Goal: Information Seeking & Learning: Learn about a topic

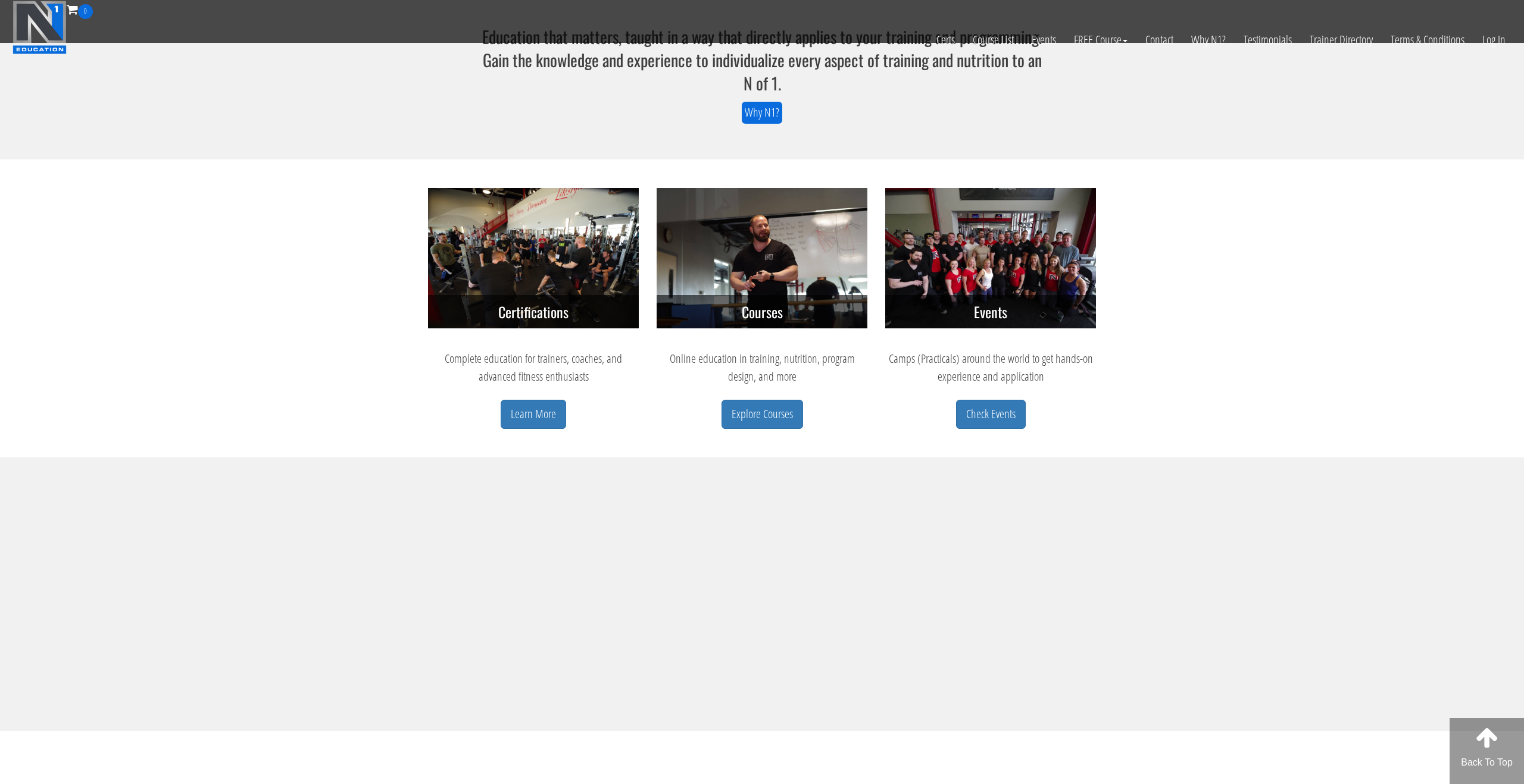
scroll to position [473, 0]
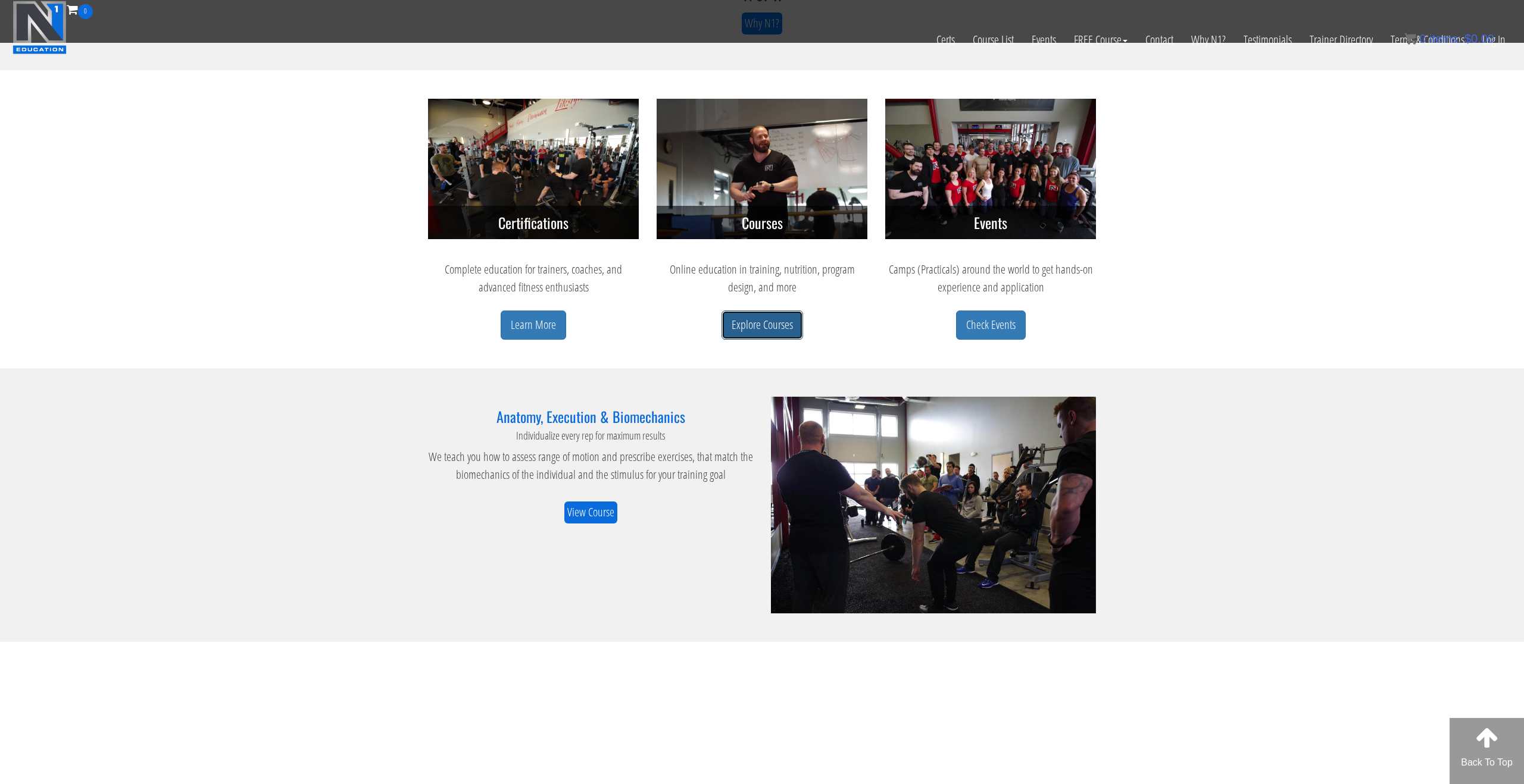
click at [732, 322] on link "Explore Courses" at bounding box center [762, 324] width 81 height 29
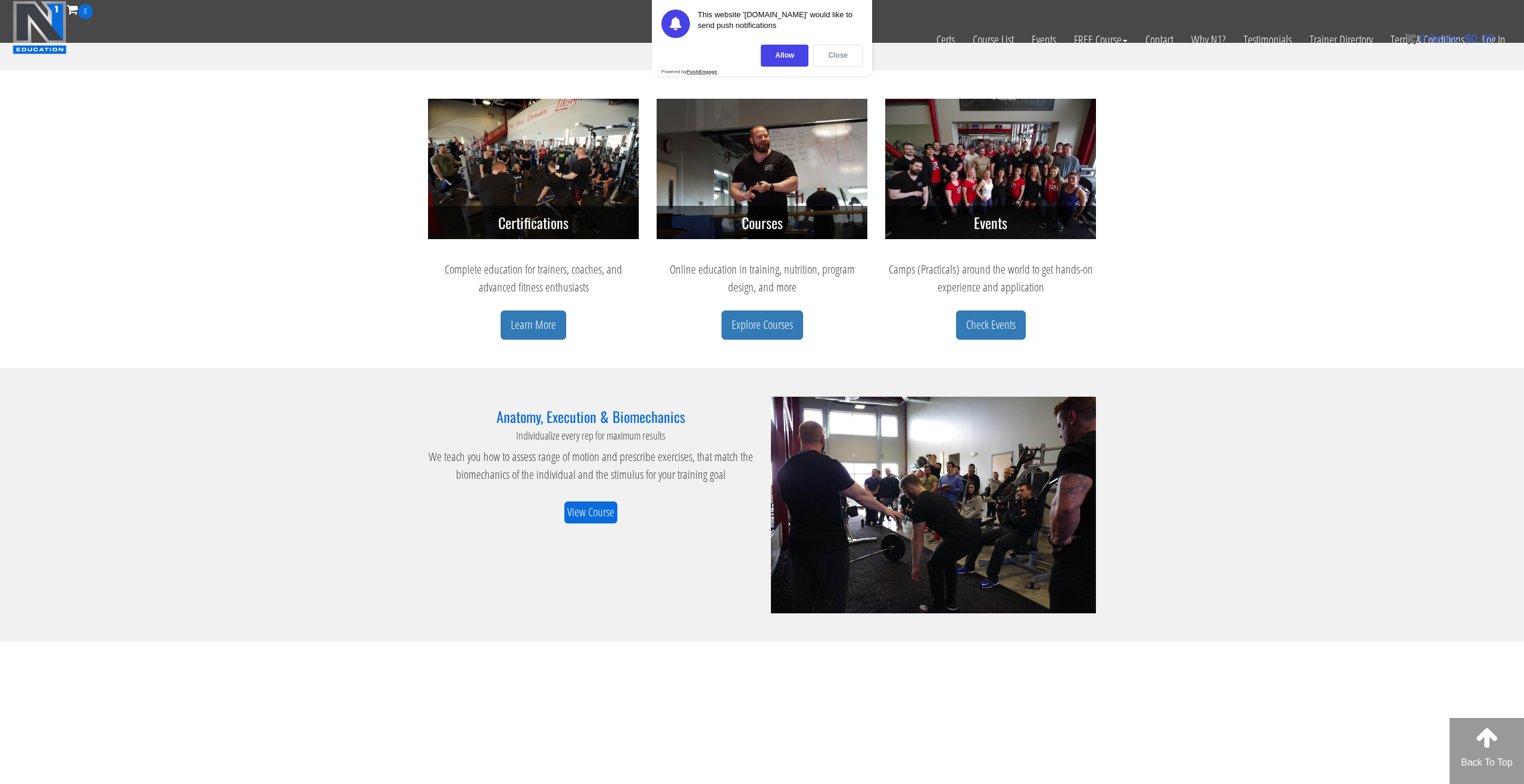
click at [844, 54] on div "Close" at bounding box center [838, 56] width 50 height 22
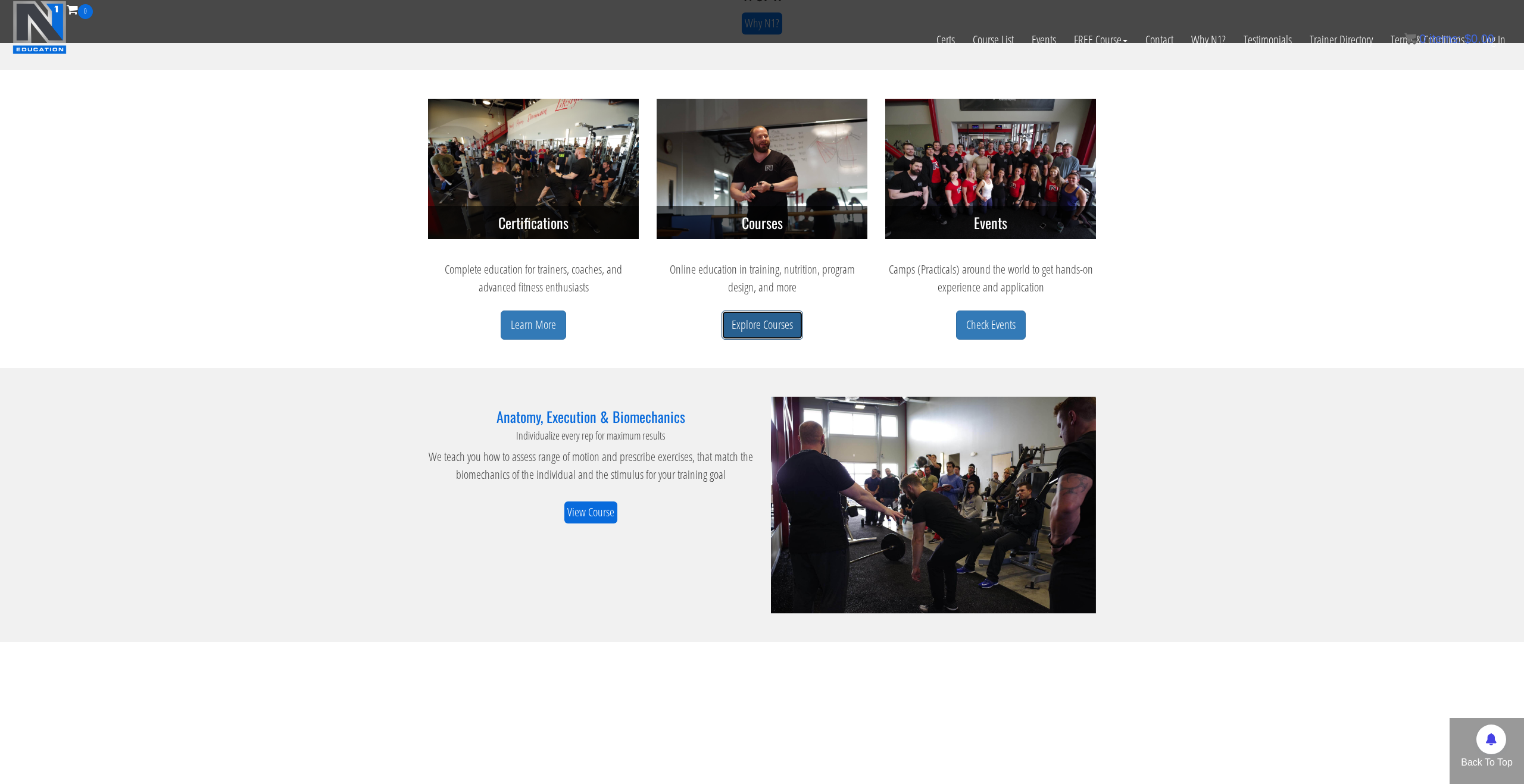
click at [756, 330] on link "Explore Courses" at bounding box center [762, 324] width 81 height 29
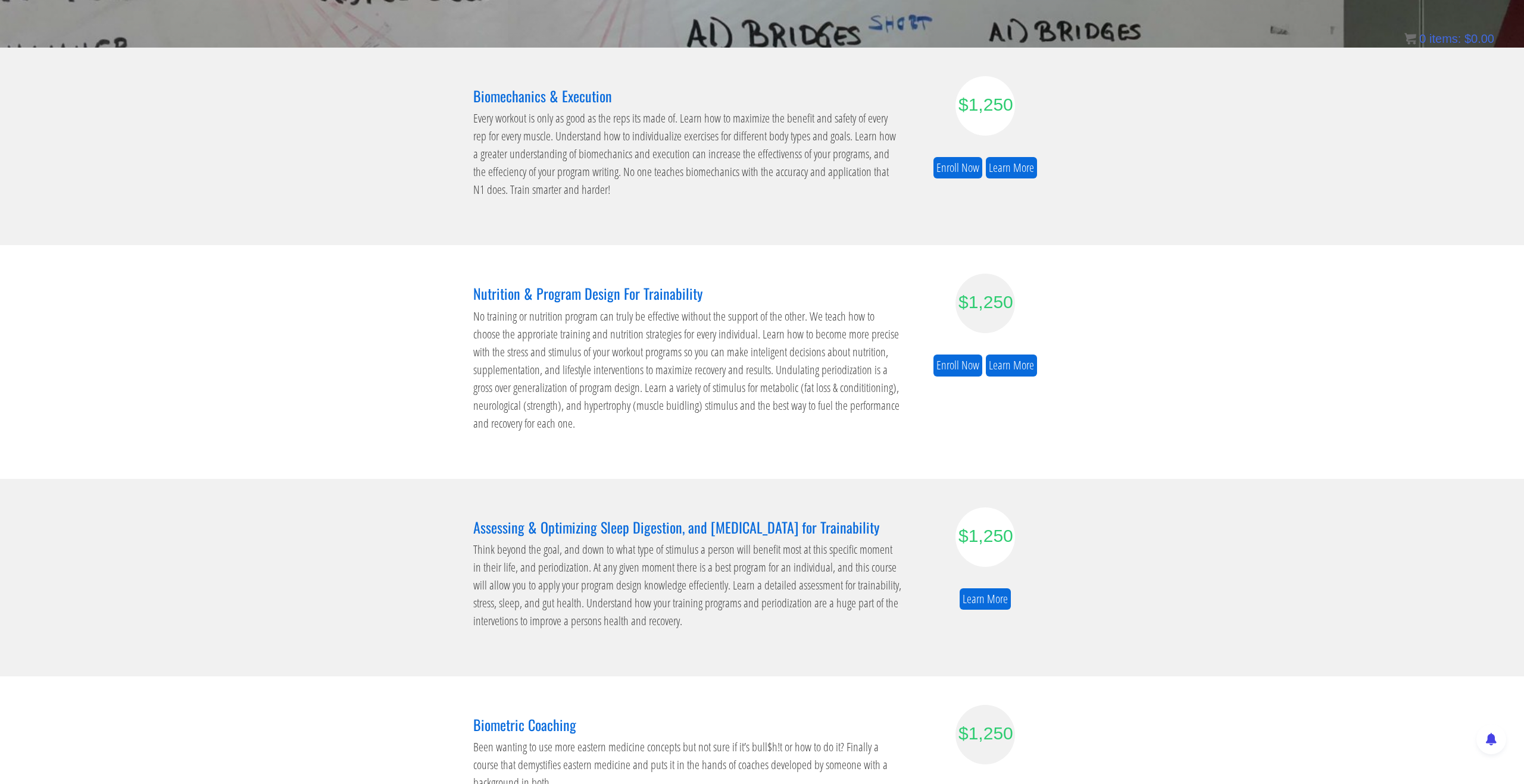
scroll to position [188, 0]
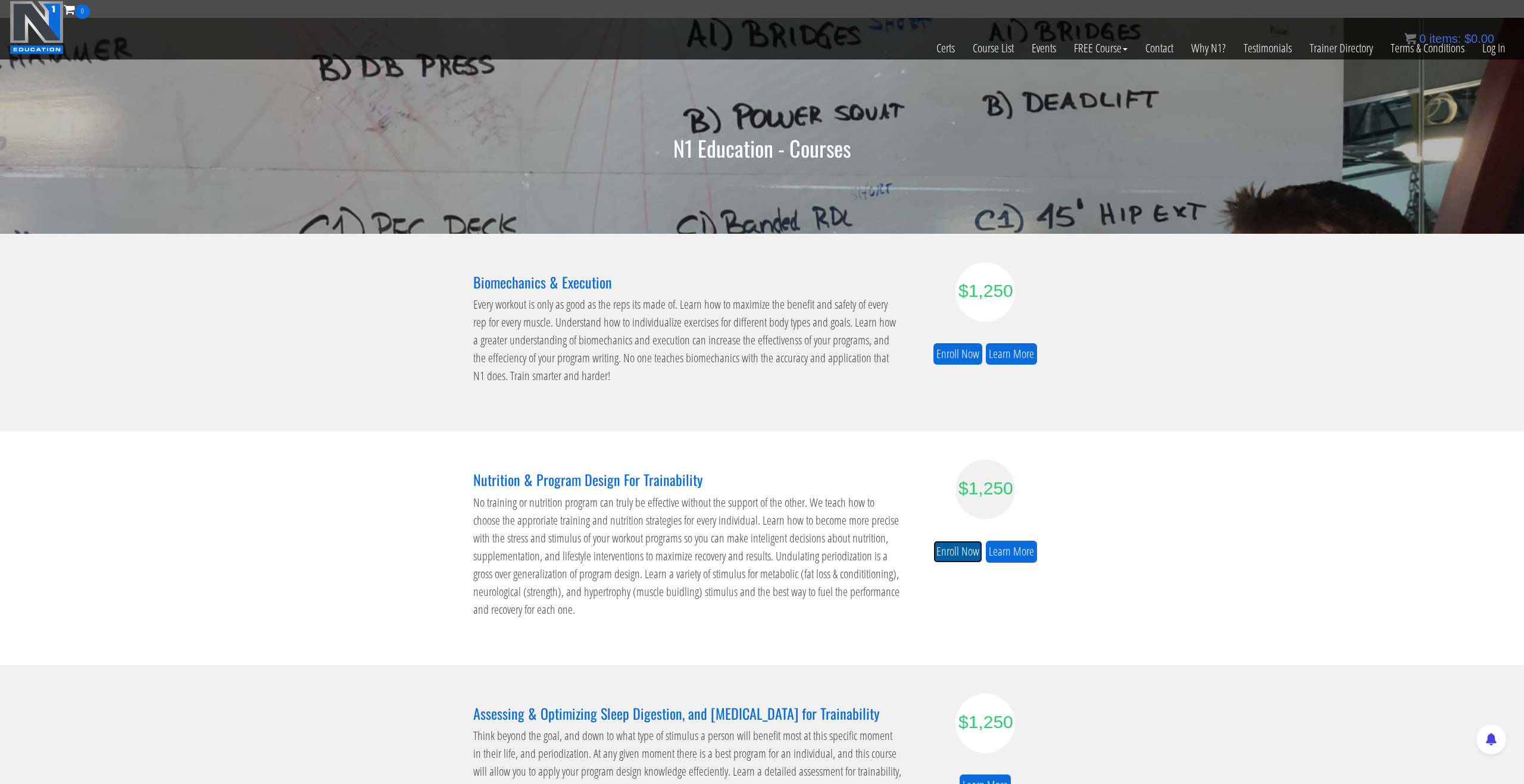
click at [950, 550] on link "Enroll Now" at bounding box center [958, 552] width 49 height 22
click at [1011, 549] on link "Learn More" at bounding box center [1012, 552] width 51 height 22
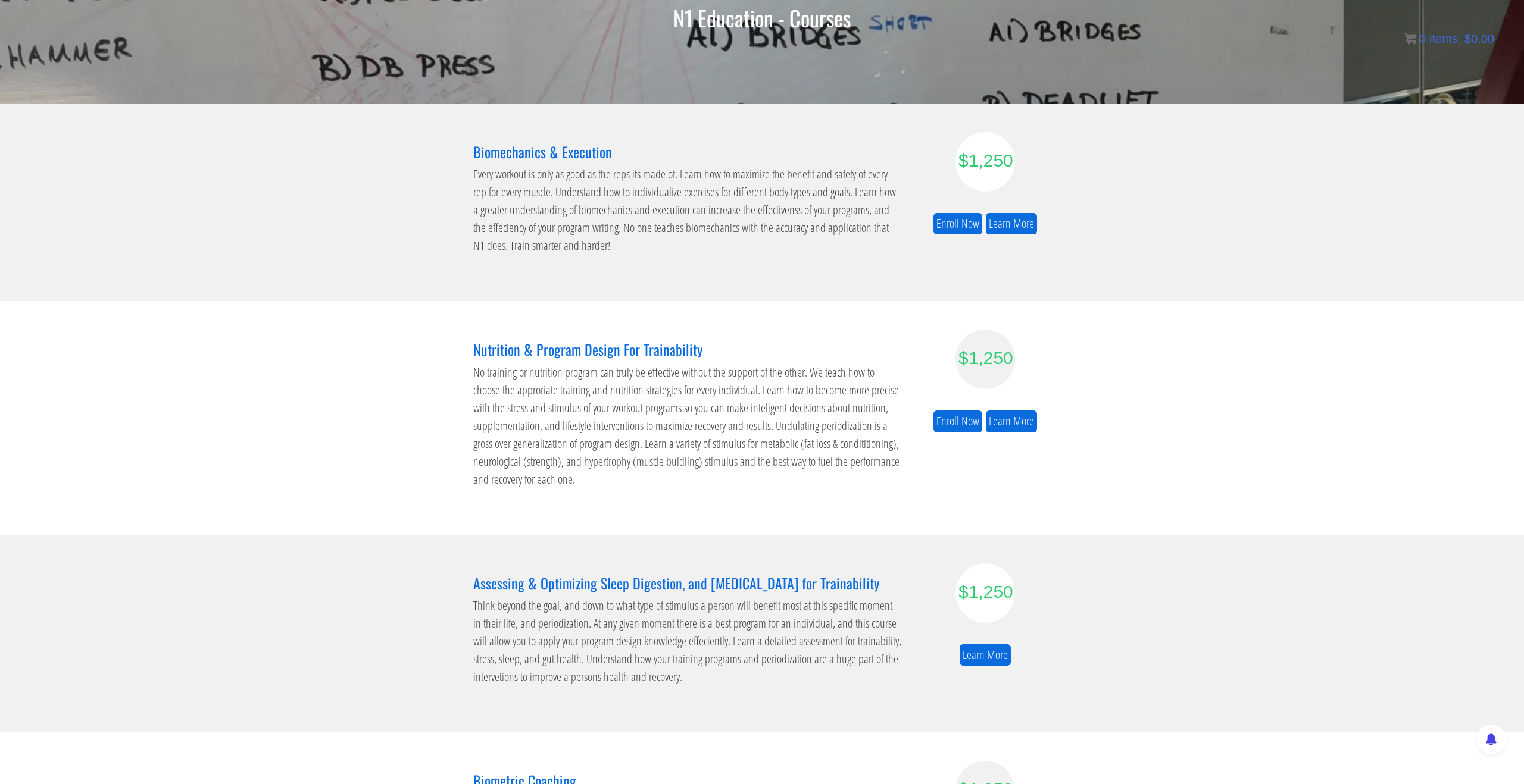
scroll to position [134, 0]
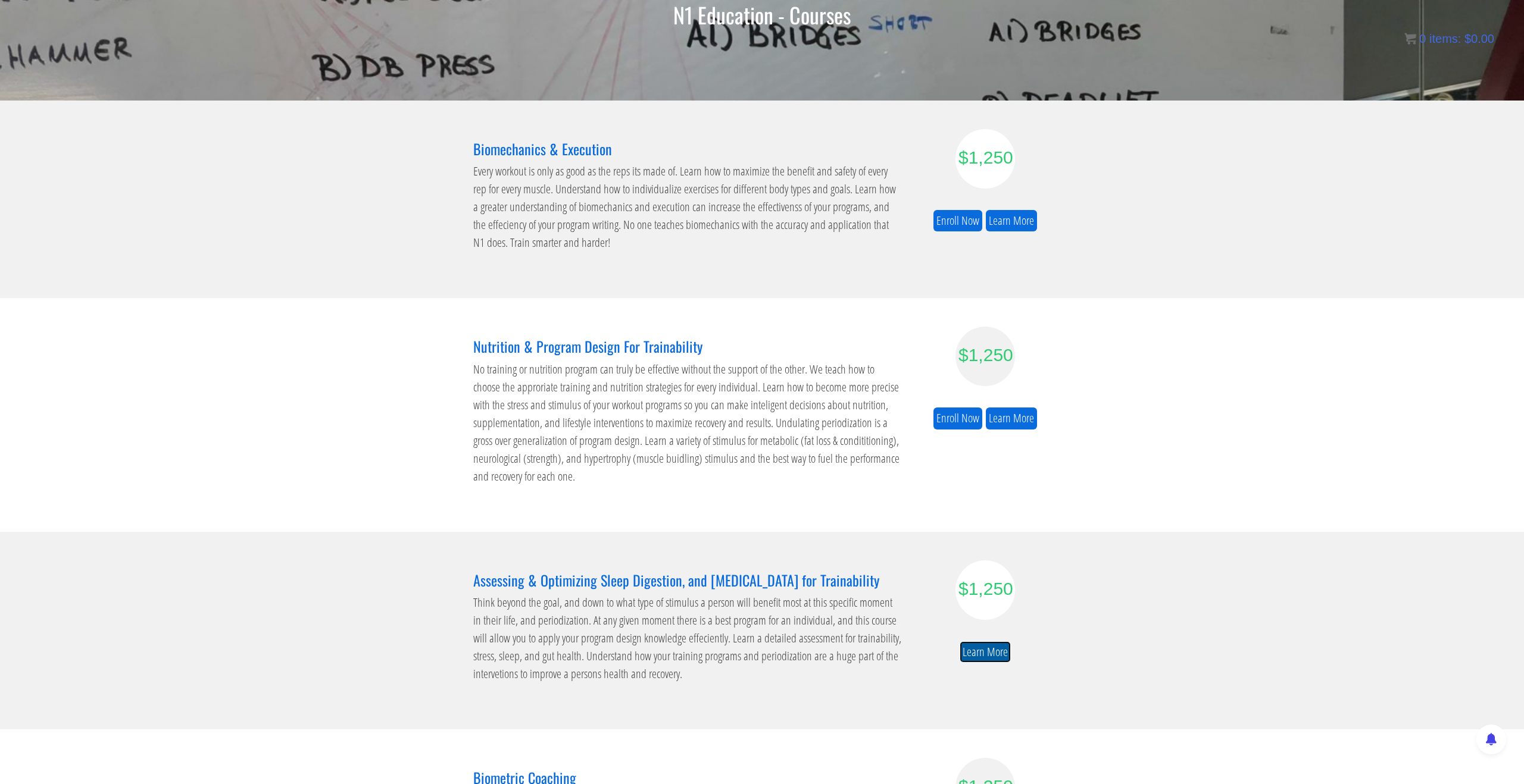
click at [971, 651] on link "Learn More" at bounding box center [985, 653] width 51 height 22
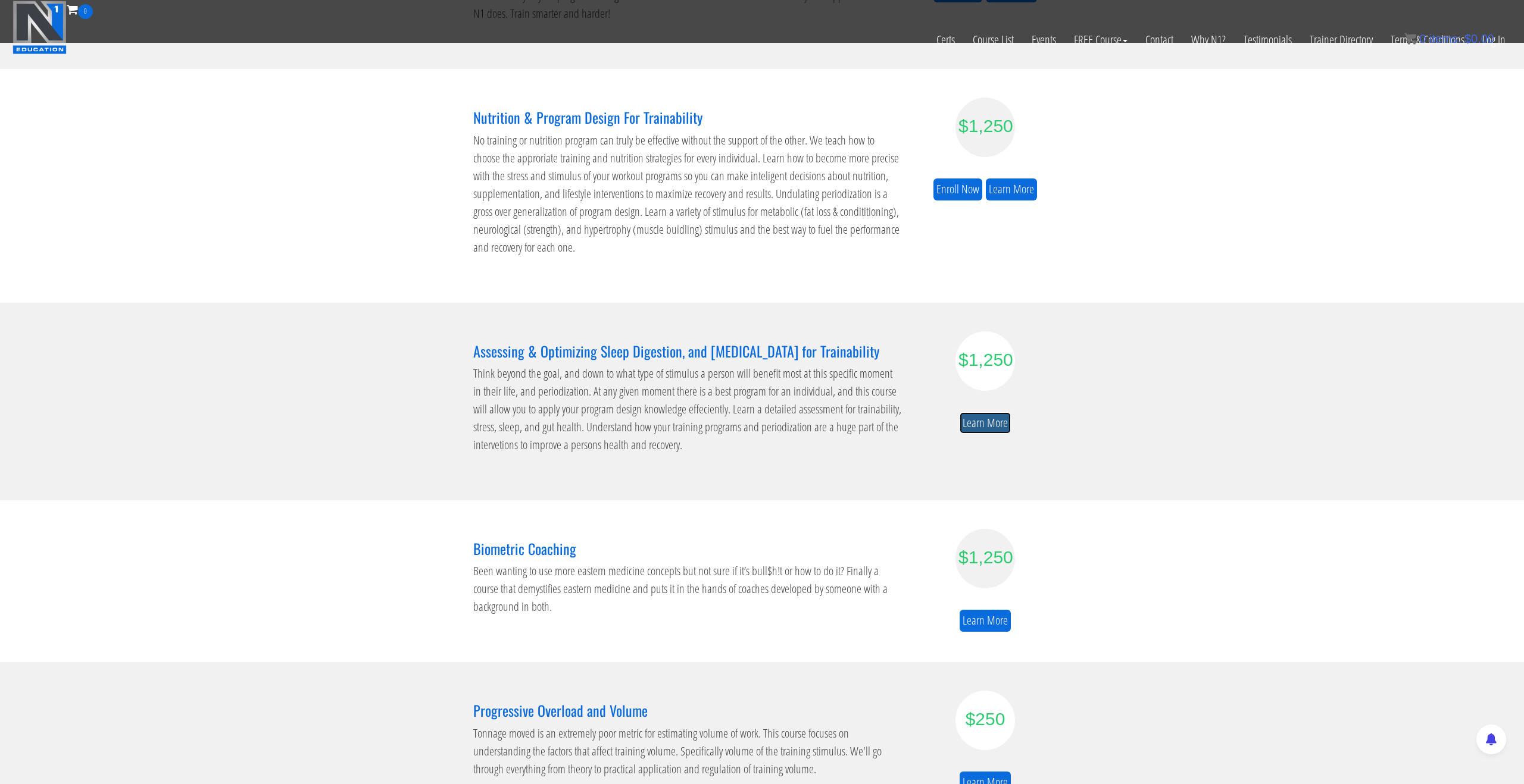
scroll to position [291, 0]
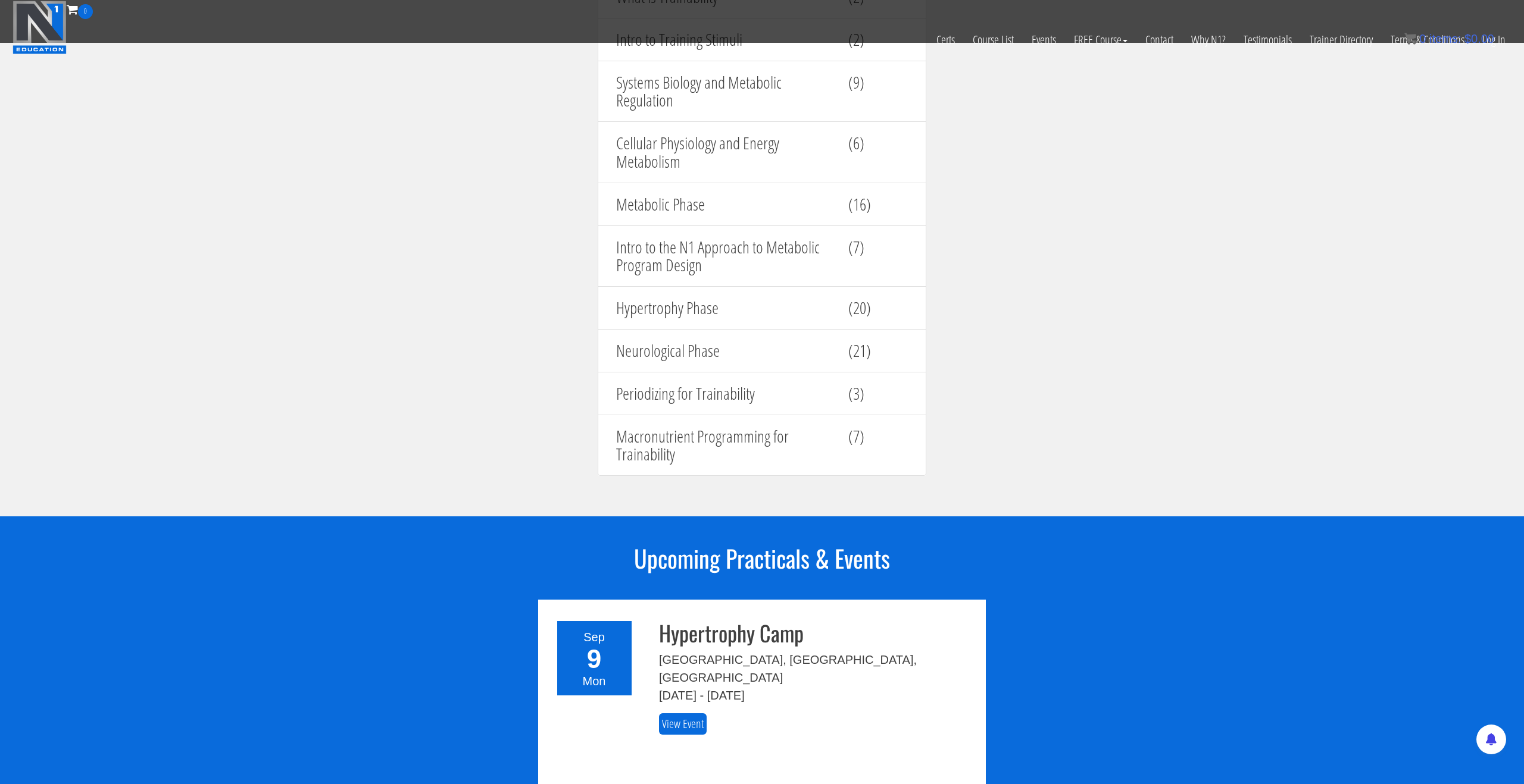
scroll to position [1387, 0]
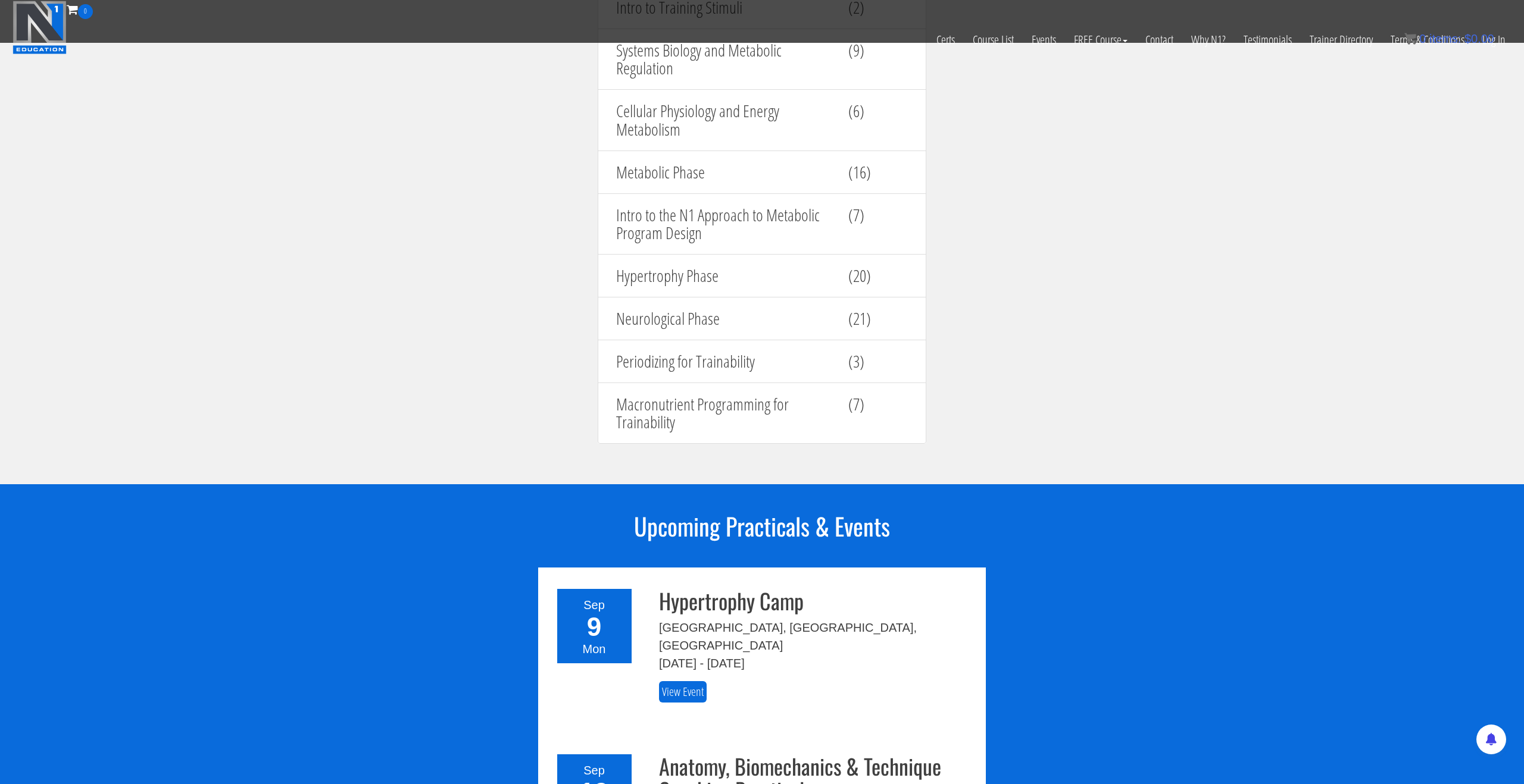
click at [775, 273] on h4 "Hypertrophy Phase" at bounding box center [723, 276] width 214 height 19
click at [846, 276] on div "(20)" at bounding box center [878, 276] width 78 height 30
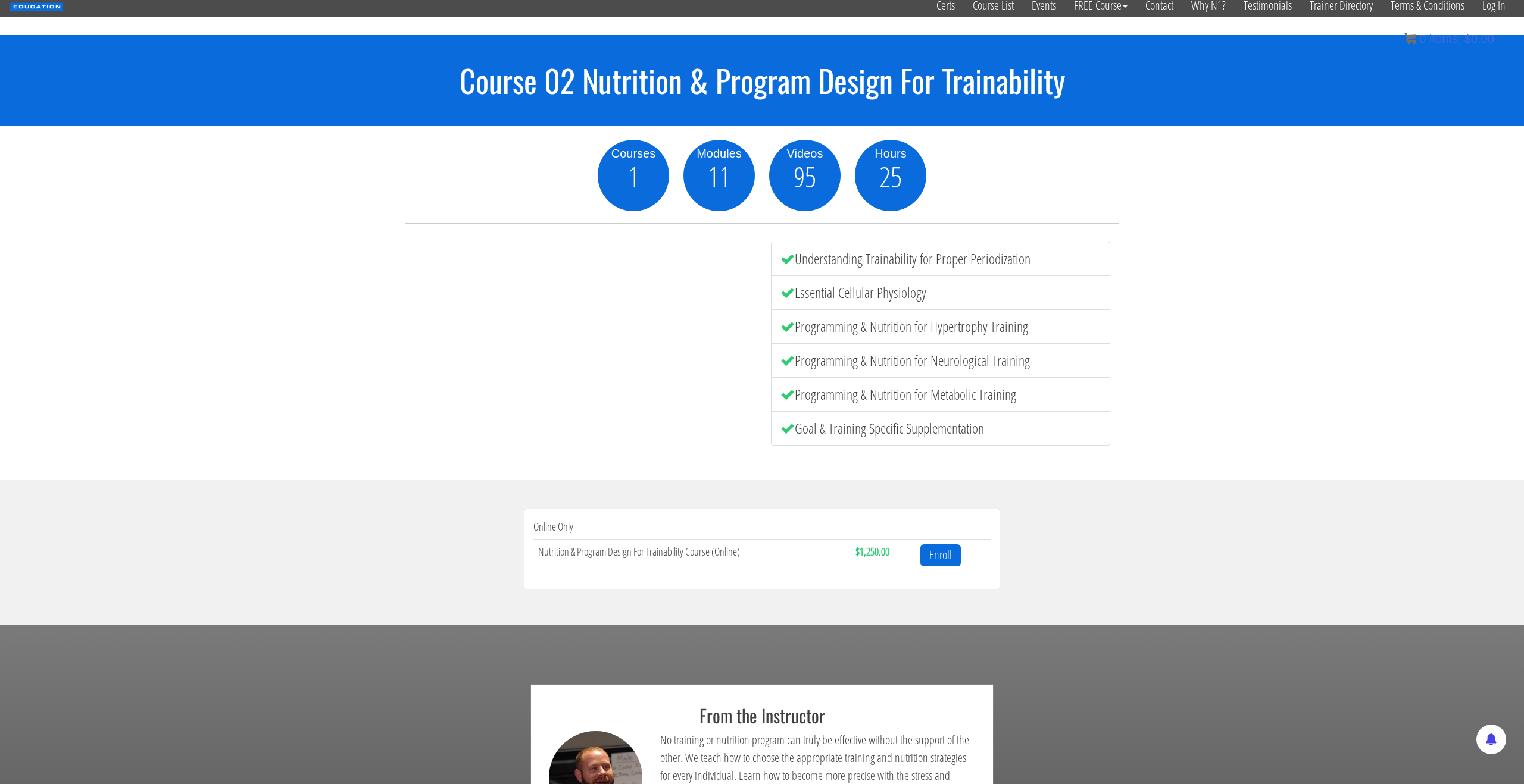
scroll to position [0, 0]
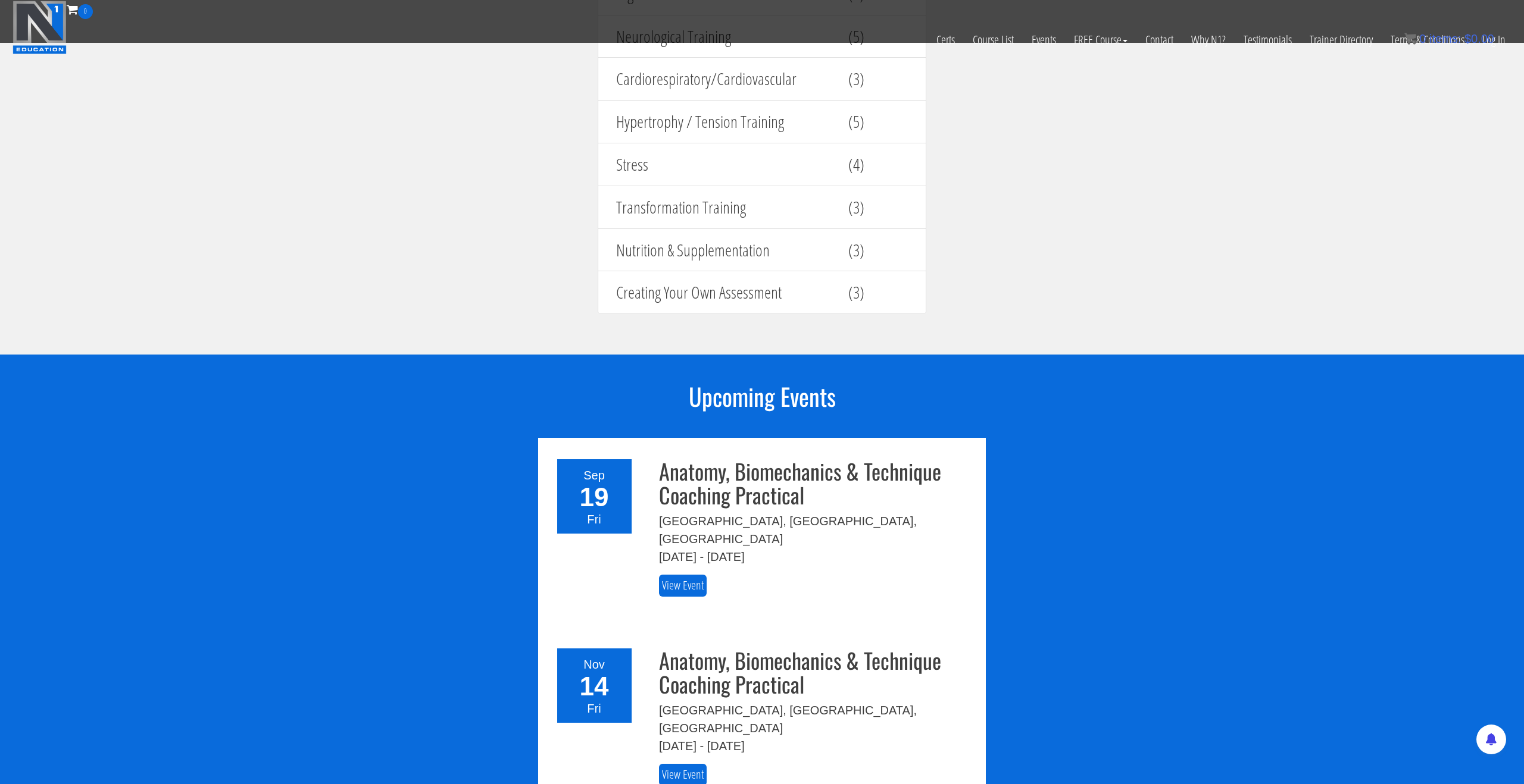
scroll to position [1549, 0]
